Goal: Find specific page/section: Find specific page/section

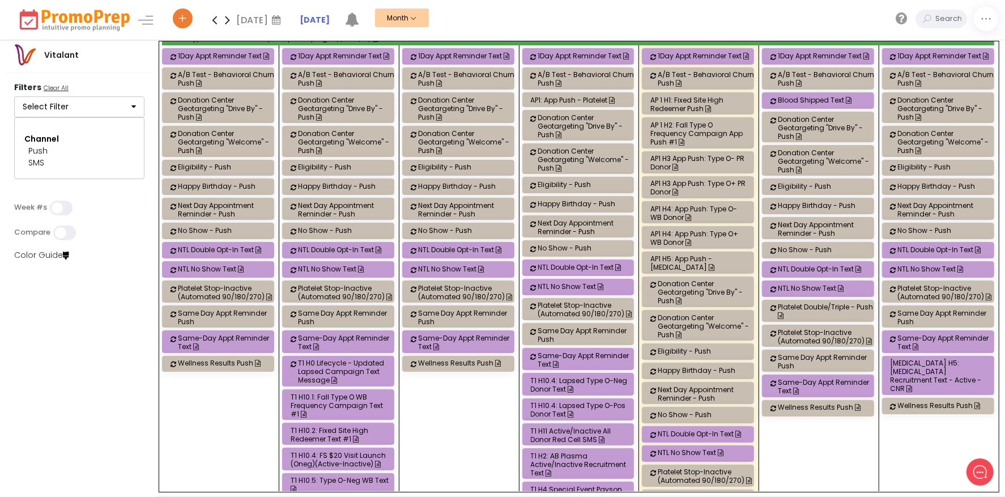
scroll to position [57, 0]
click at [700, 160] on div "AP1 H3 App Push: Type O- PR Donor" at bounding box center [700, 163] width 99 height 17
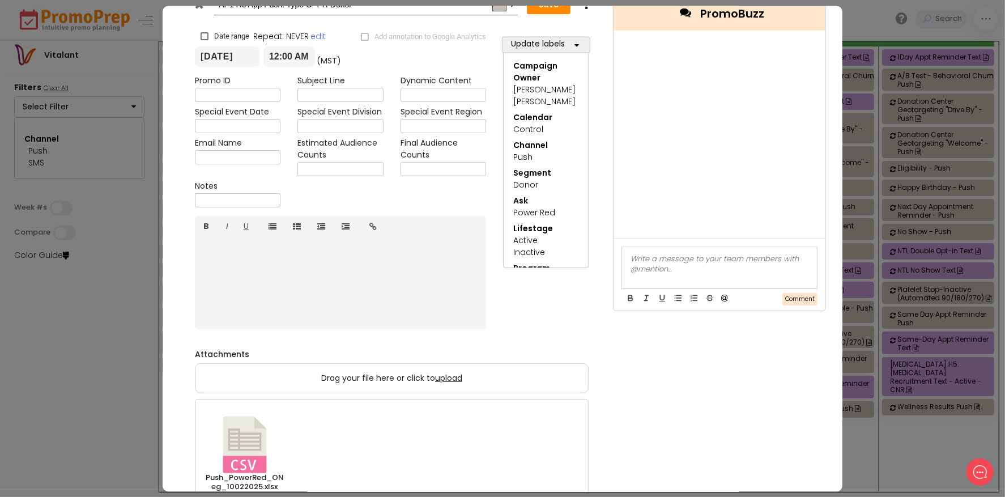
scroll to position [0, 0]
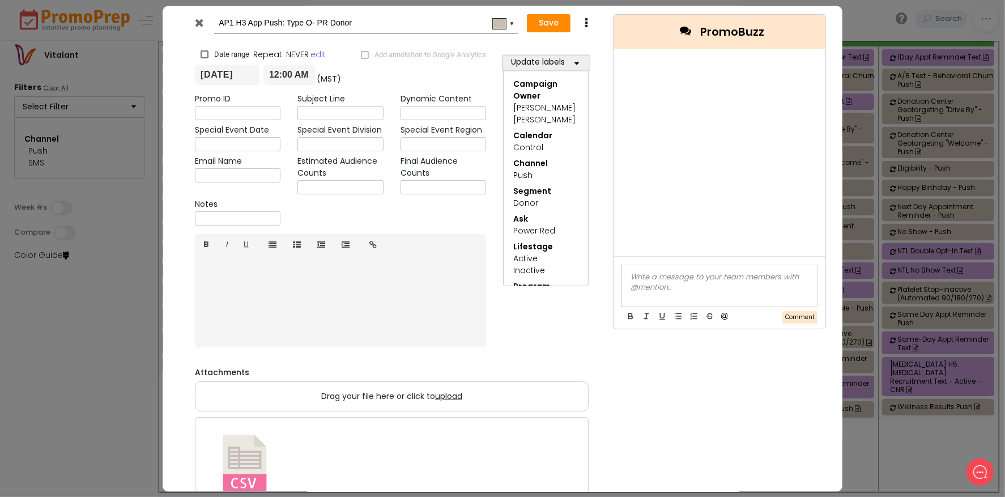
click at [192, 25] on div at bounding box center [201, 25] width 28 height 17
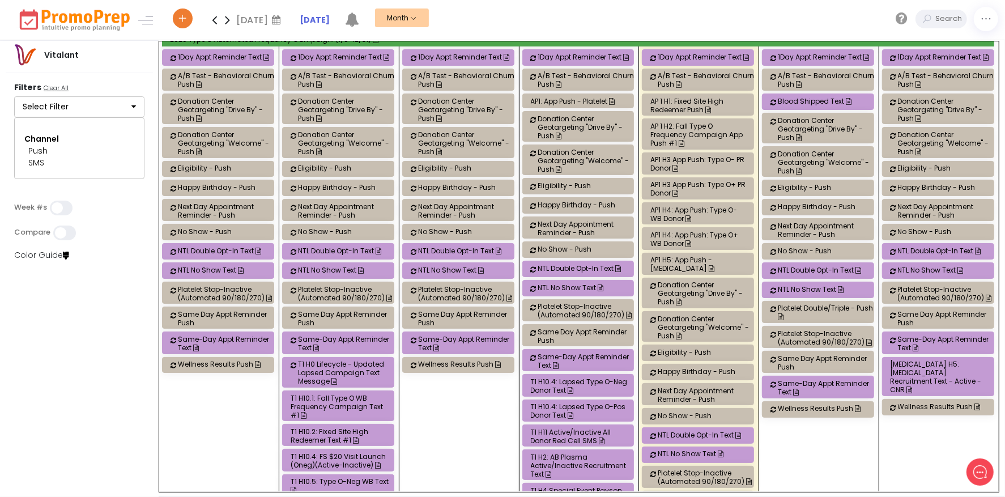
click at [116, 108] on button "Select Filter" at bounding box center [79, 107] width 130 height 22
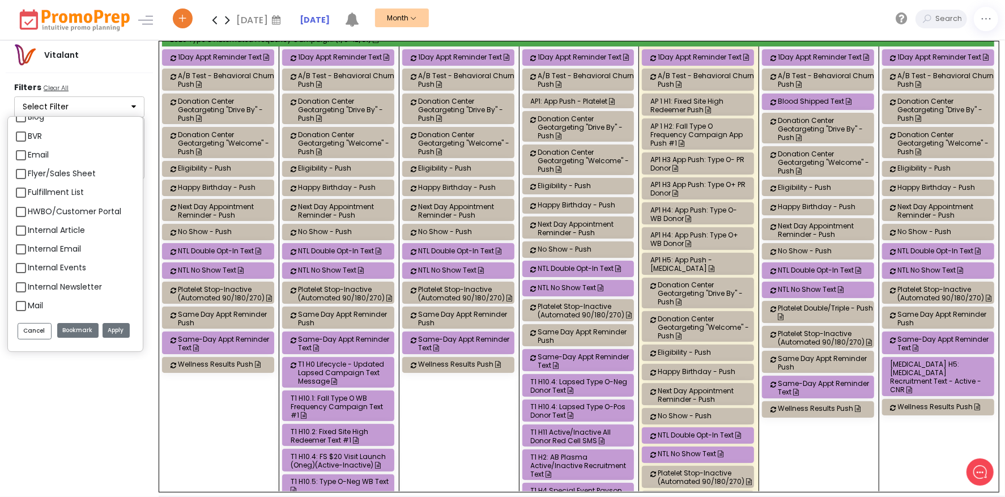
scroll to position [1133, 0]
click at [28, 168] on label "Email" at bounding box center [38, 173] width 21 height 12
click at [28, 168] on input "Email" at bounding box center [31, 167] width 7 height 7
checkbox input "true"
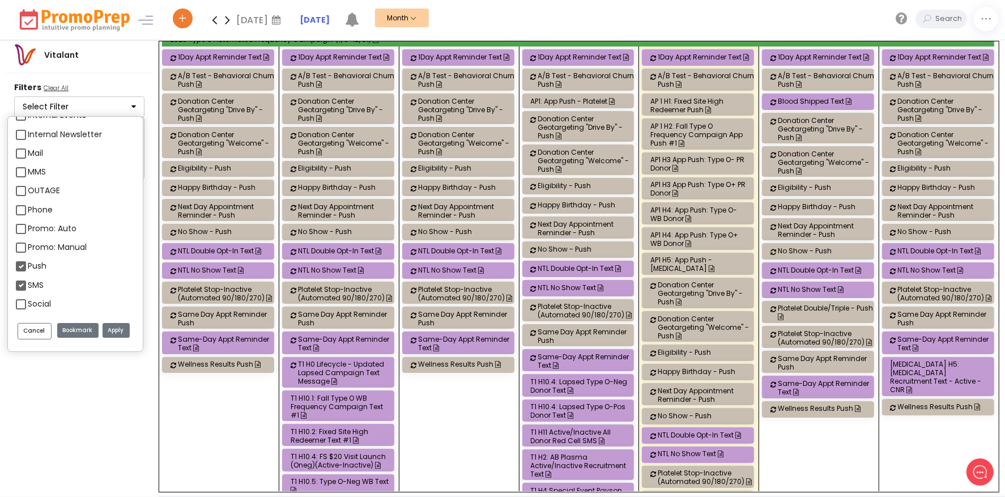
click at [28, 265] on label "Push" at bounding box center [37, 266] width 19 height 12
click at [28, 265] on input "Push" at bounding box center [31, 261] width 7 height 7
checkbox input "false"
click at [28, 288] on label "SMS" at bounding box center [36, 285] width 16 height 12
click at [28, 284] on input "SMS" at bounding box center [31, 280] width 7 height 7
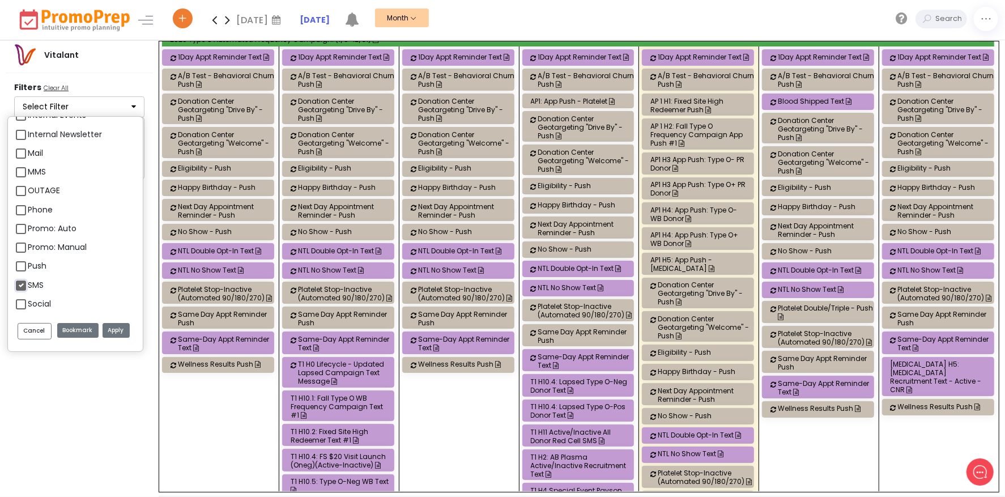
checkbox input "false"
click at [124, 329] on button "Apply" at bounding box center [116, 330] width 27 height 15
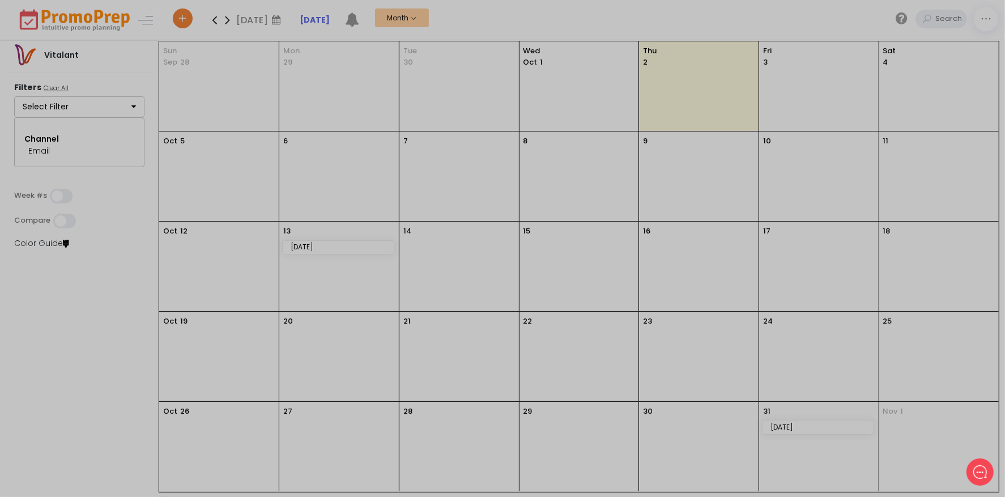
scroll to position [0, 0]
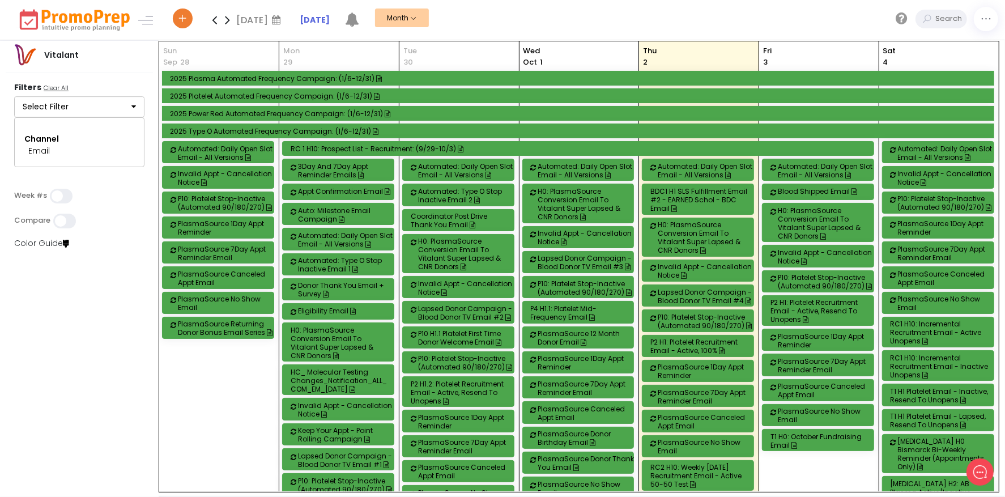
click at [718, 222] on div "H0: PlasmaSource Conversion Email to Vitalant Super Lapsed & CNR Donors" at bounding box center [707, 237] width 99 height 34
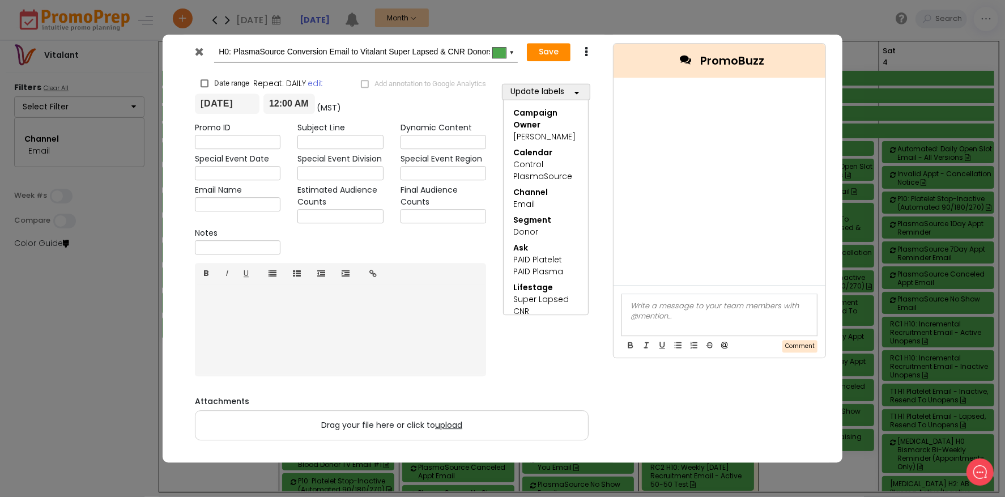
click at [206, 49] on div at bounding box center [201, 54] width 28 height 17
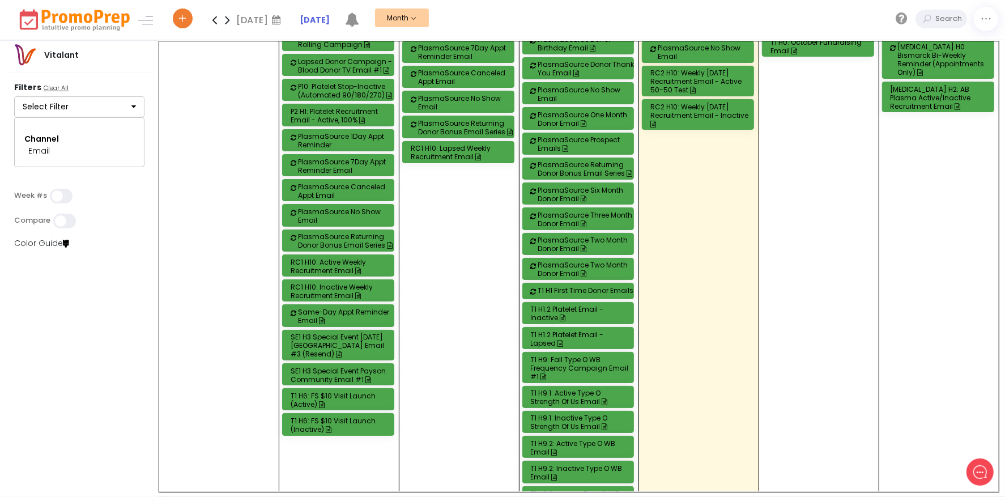
scroll to position [397, 0]
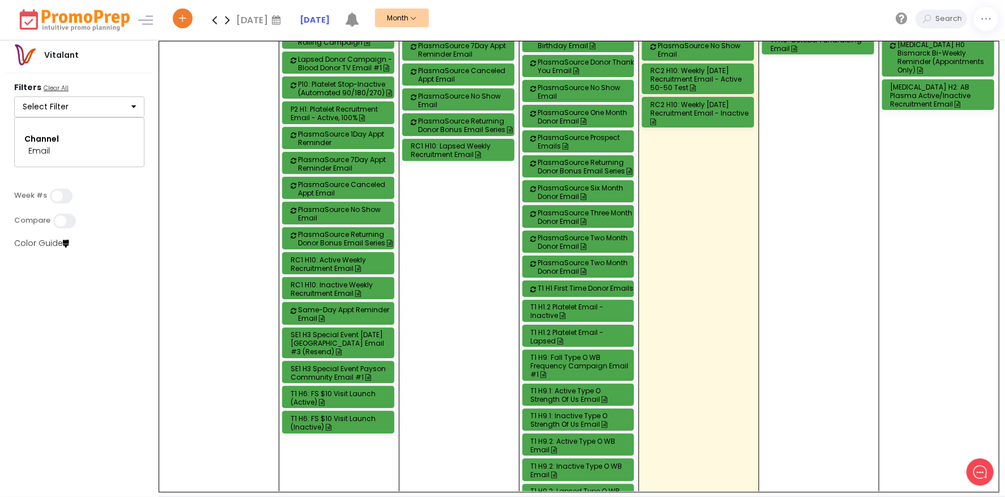
click at [940, 84] on div "[MEDICAL_DATA] H2: AB Plasma Active/Inactive Recruitment Email" at bounding box center [940, 95] width 99 height 25
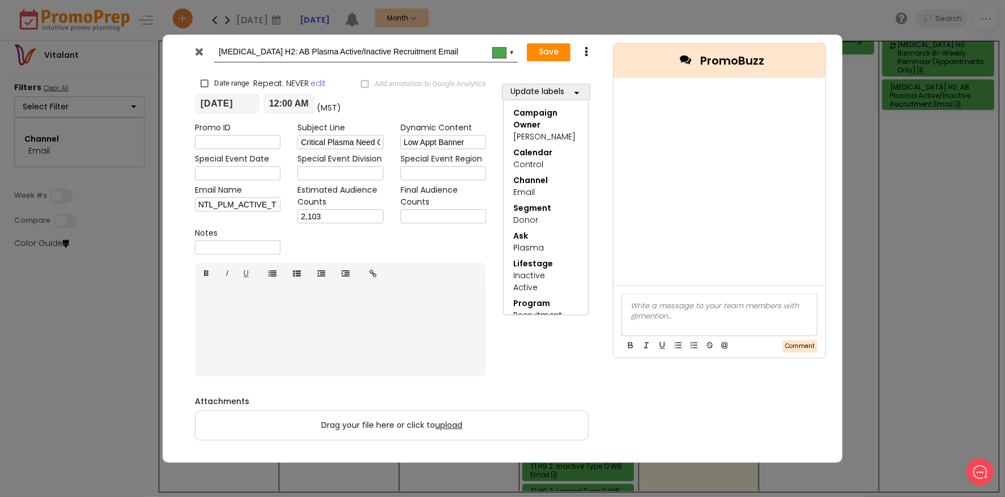
click at [199, 50] on icon at bounding box center [199, 51] width 8 height 11
